Goal: Complete application form

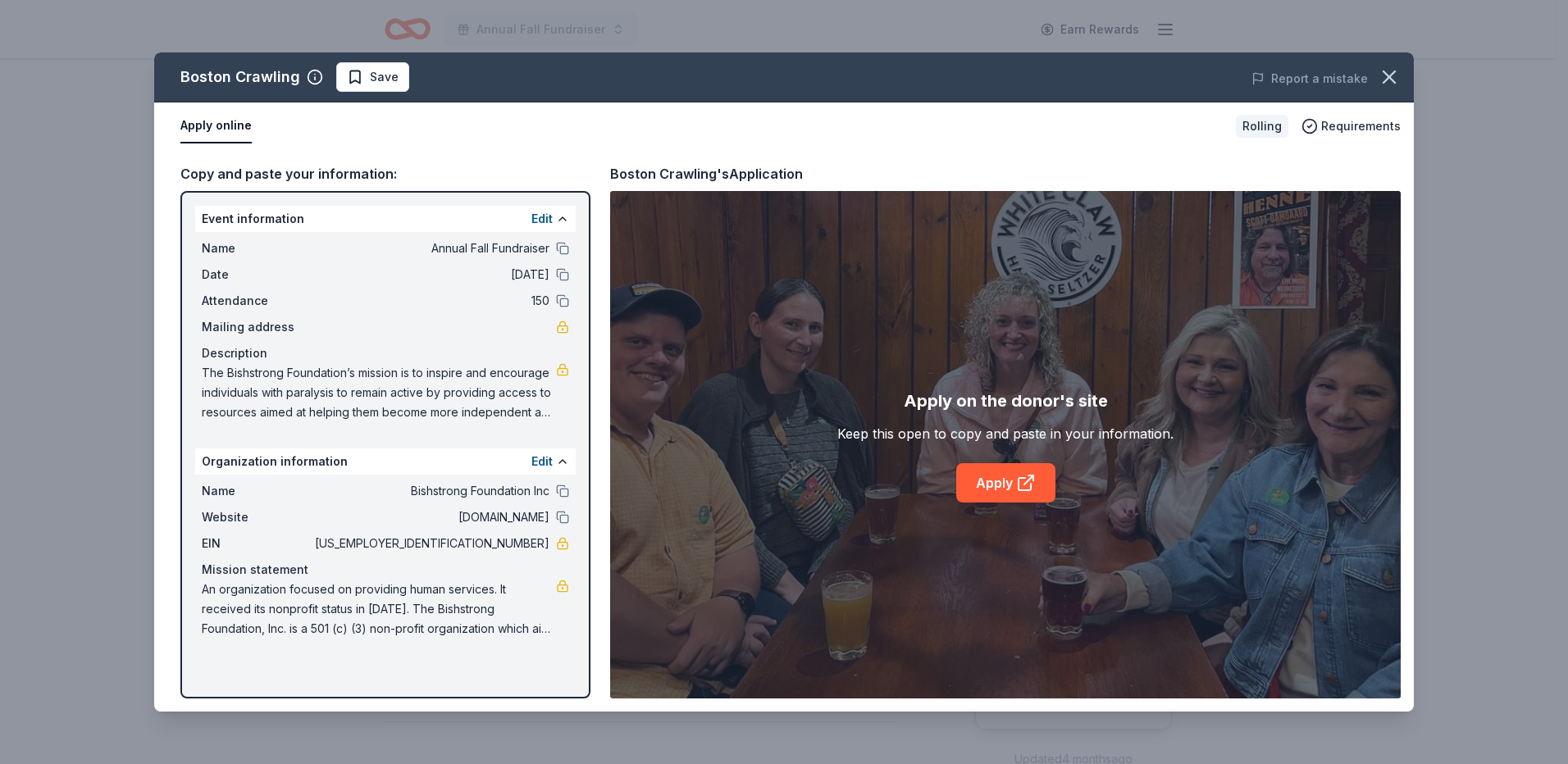
scroll to position [246, 0]
click at [323, 173] on div "Copy and paste your information:" at bounding box center [385, 173] width 410 height 21
click at [521, 425] on div "Name Annual Fall Fundraiser Date [DATE] Attendance 150 Mailing address Descript…" at bounding box center [385, 330] width 380 height 196
click at [545, 459] on button "Edit" at bounding box center [541, 461] width 21 height 20
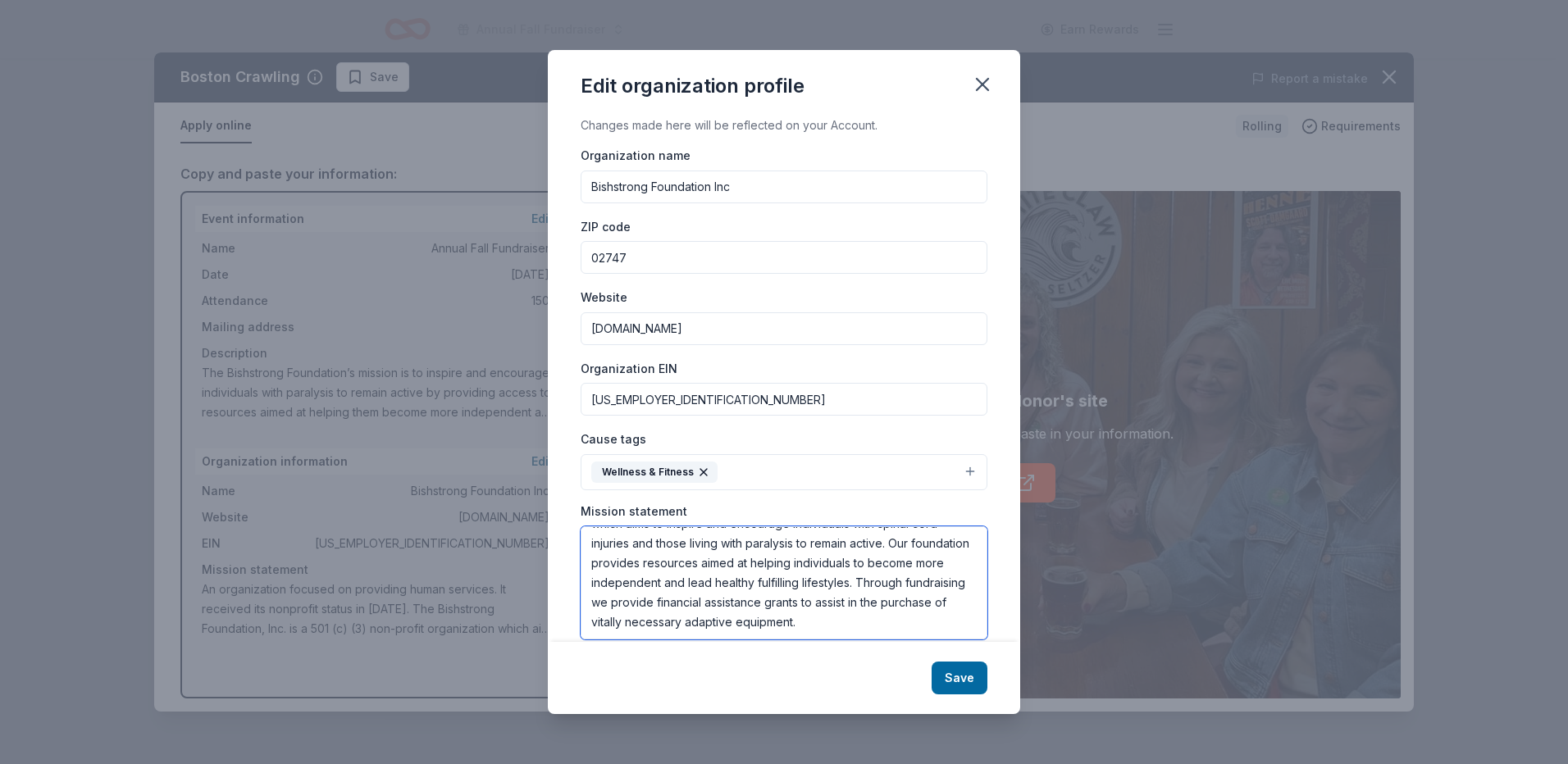
scroll to position [24, 0]
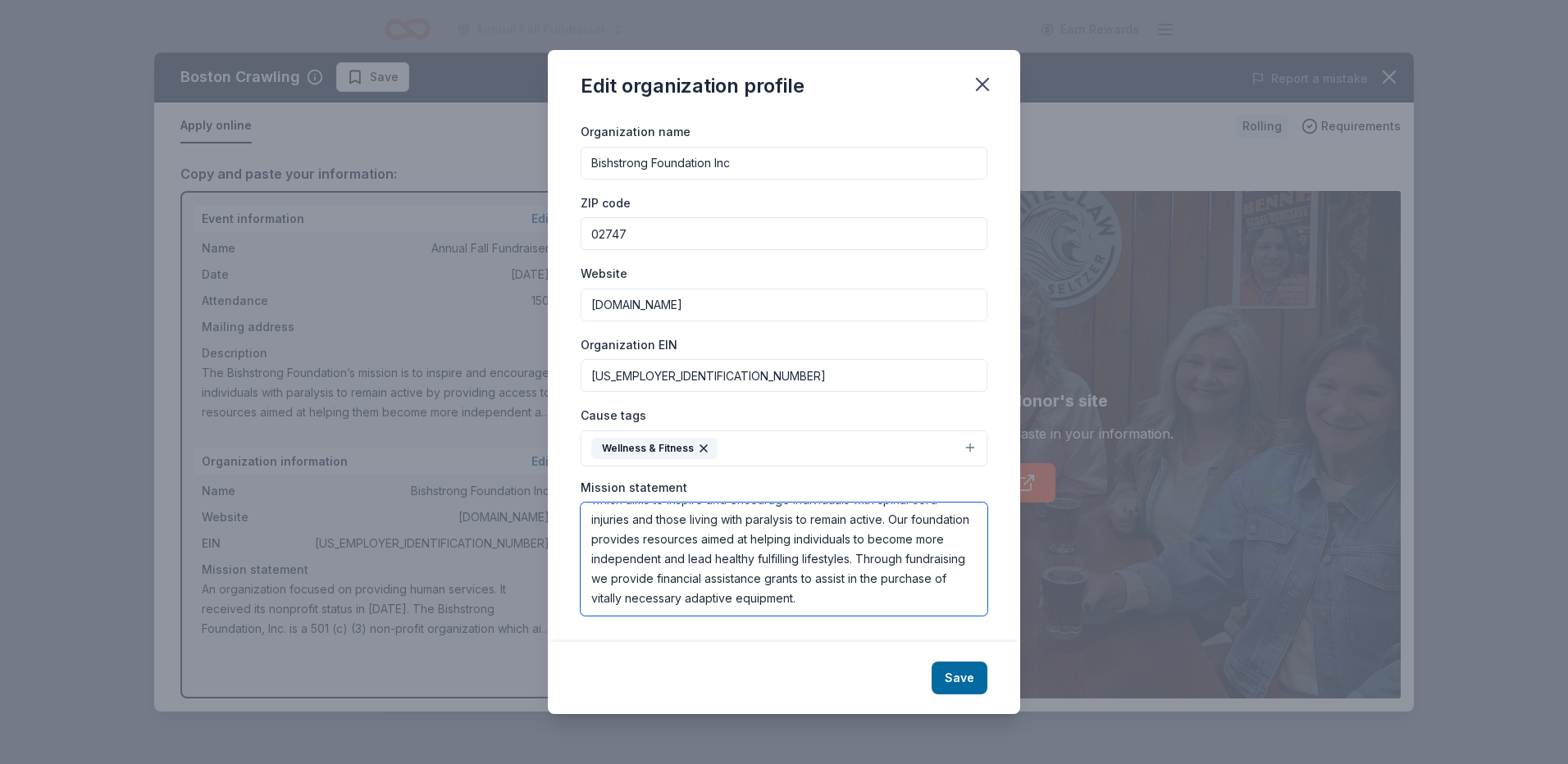
drag, startPoint x: 589, startPoint y: 581, endPoint x: 851, endPoint y: 683, distance: 281.2
click at [853, 683] on div "Edit organization profile Changes made here will be reflected on your Account. …" at bounding box center [784, 382] width 472 height 664
drag, startPoint x: 983, startPoint y: 87, endPoint x: 941, endPoint y: 89, distance: 42.0
click at [981, 87] on icon "button" at bounding box center [982, 84] width 23 height 23
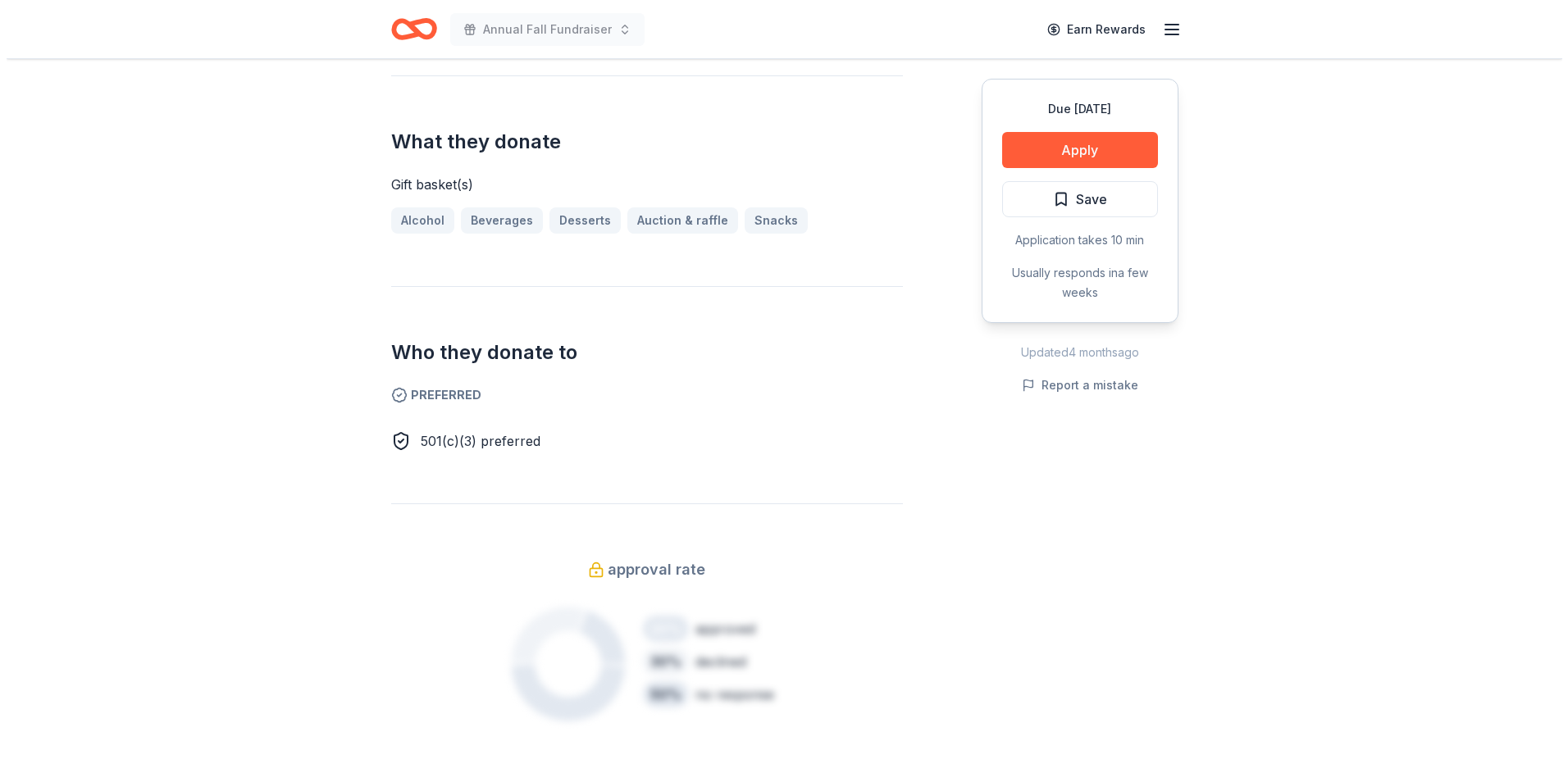
scroll to position [409, 0]
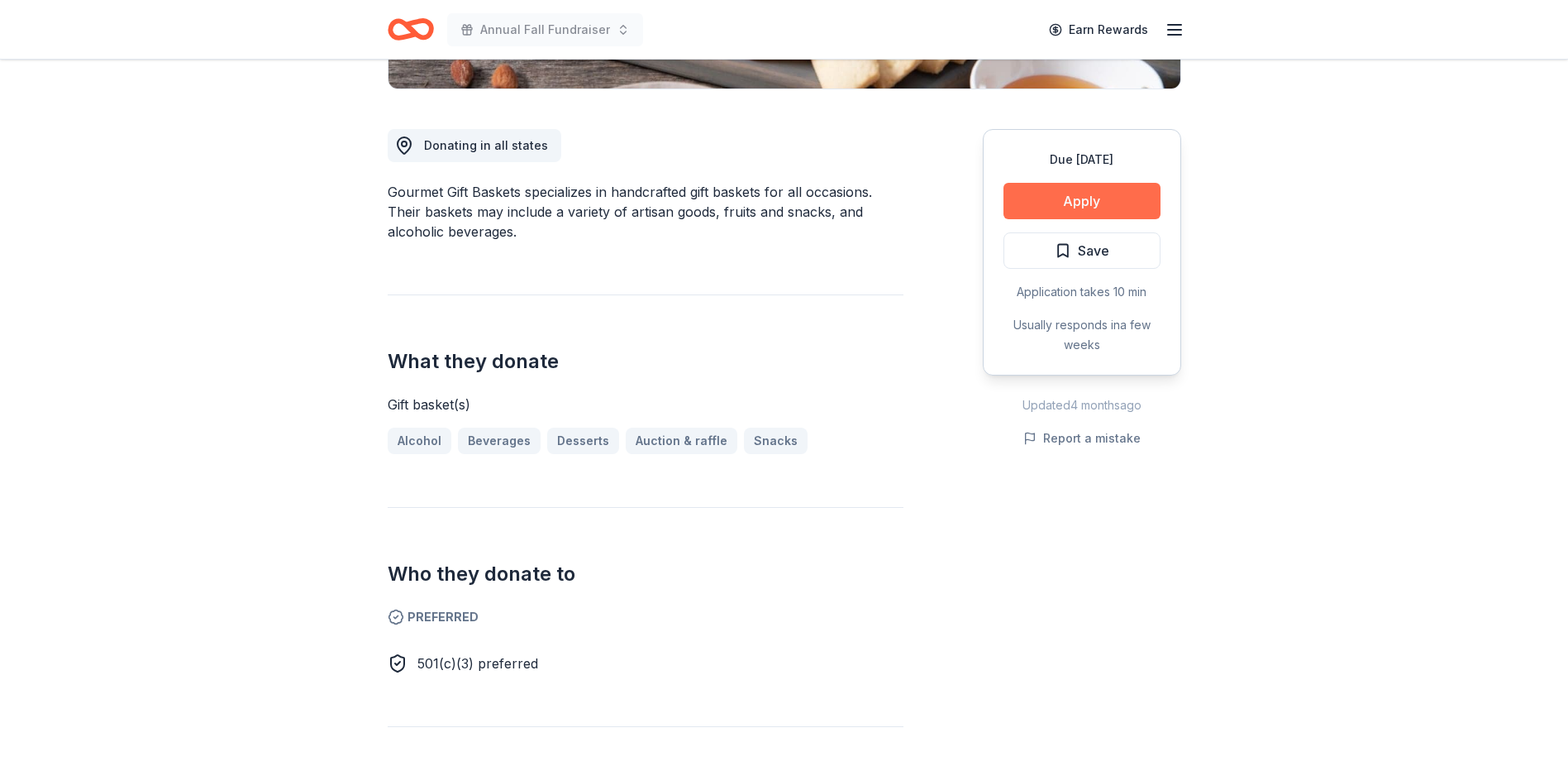
click at [1114, 198] on button "Apply" at bounding box center [1082, 201] width 157 height 37
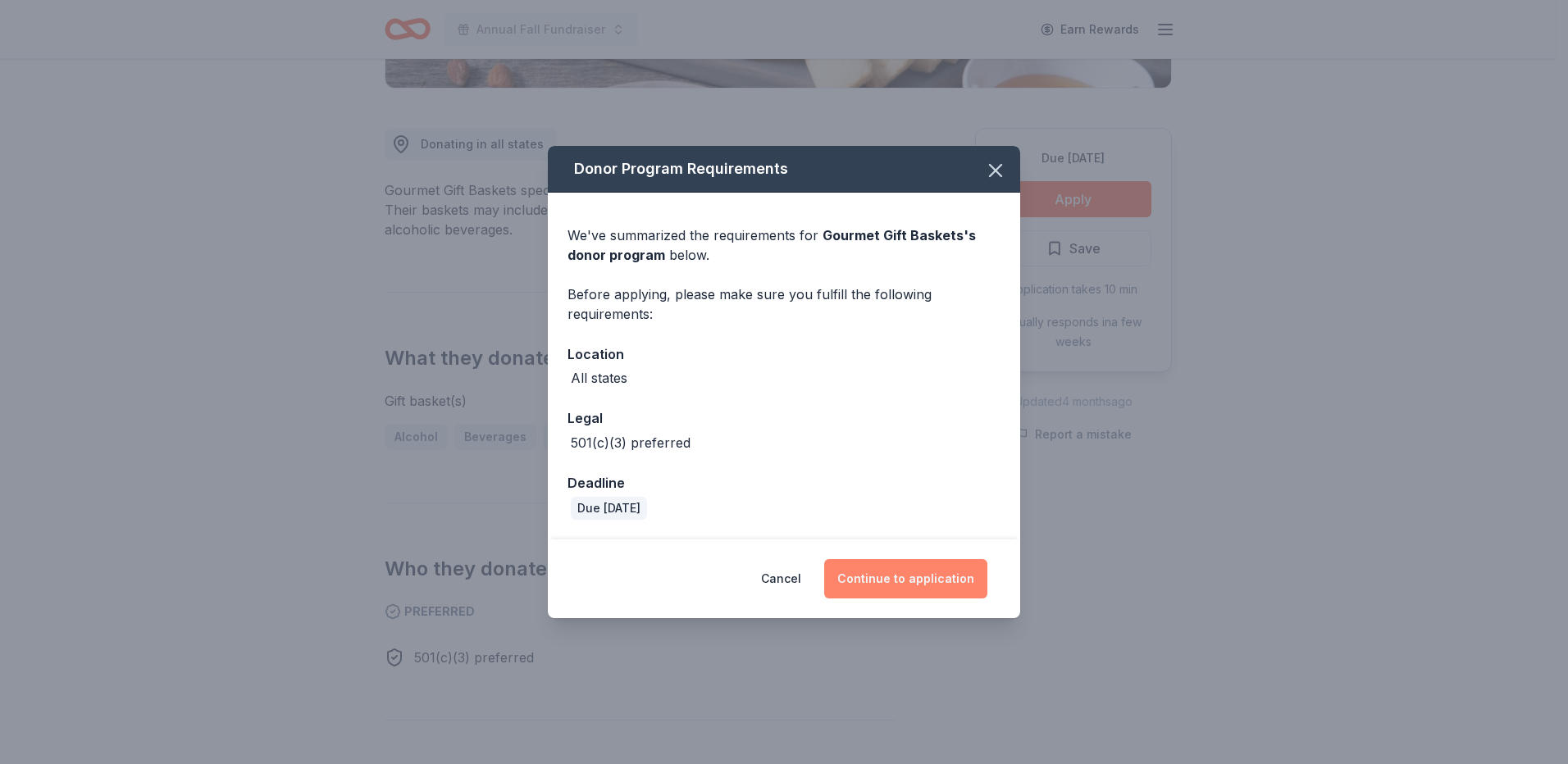
click at [926, 577] on button "Continue to application" at bounding box center [905, 578] width 163 height 39
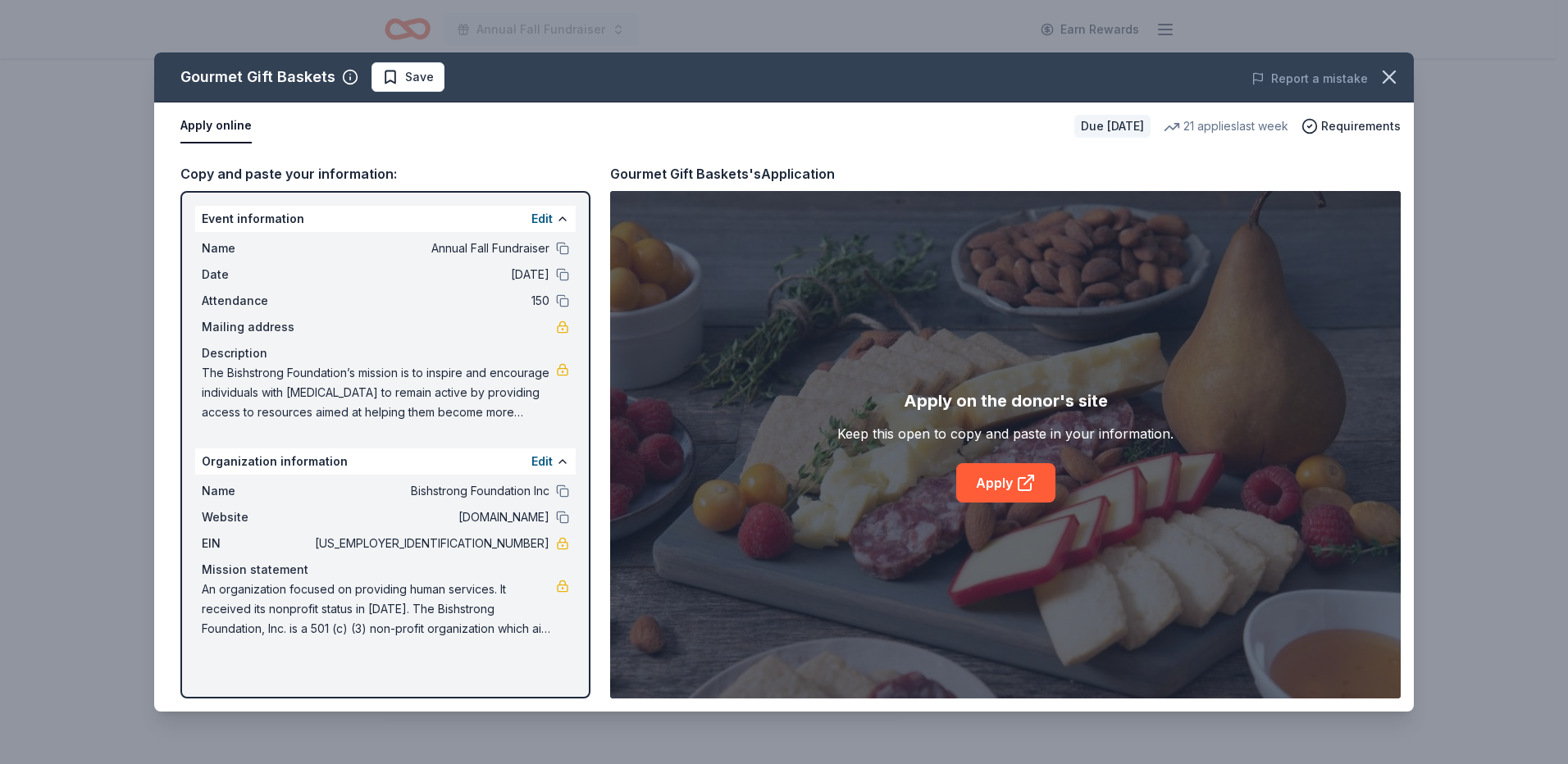
click at [264, 177] on div "Copy and paste your information:" at bounding box center [385, 173] width 410 height 21
click at [264, 175] on div "Copy and paste your information:" at bounding box center [385, 173] width 410 height 21
click at [405, 83] on span "Save" at bounding box center [420, 77] width 29 height 20
click at [369, 174] on div "Copy and paste your information:" at bounding box center [385, 173] width 410 height 21
click at [991, 488] on link "Apply" at bounding box center [1006, 482] width 99 height 39
